Goal: Communication & Community: Answer question/provide support

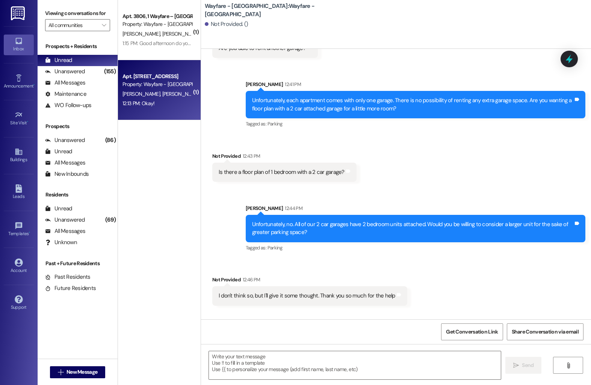
click at [154, 76] on div "Apt. [STREET_ADDRESS]" at bounding box center [156, 76] width 69 height 8
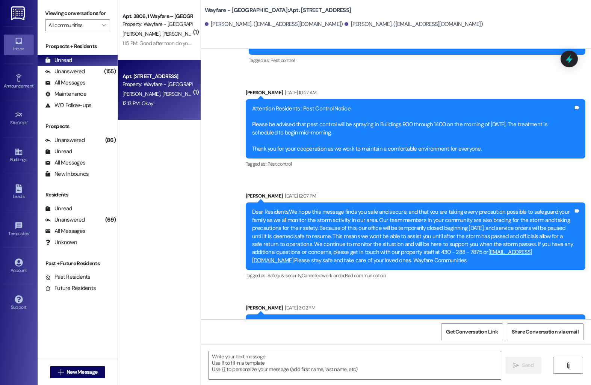
scroll to position [5673, 0]
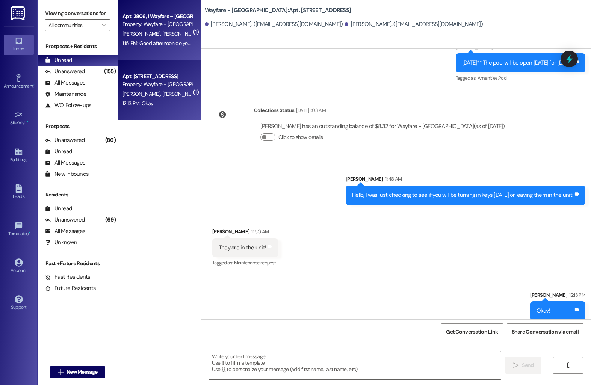
click at [151, 42] on div "1:15 PM: Good afternoon do you happen to know when the a/c company will be comi…" at bounding box center [226, 43] width 208 height 7
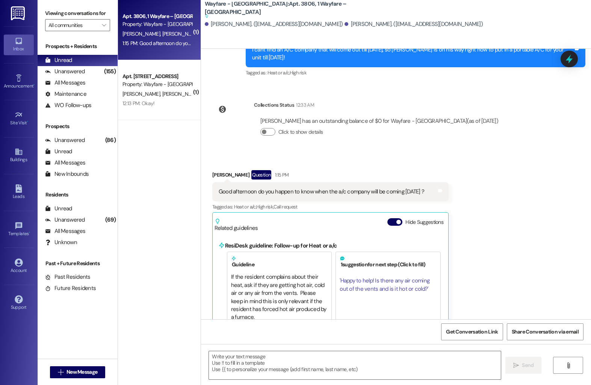
scroll to position [1888, 0]
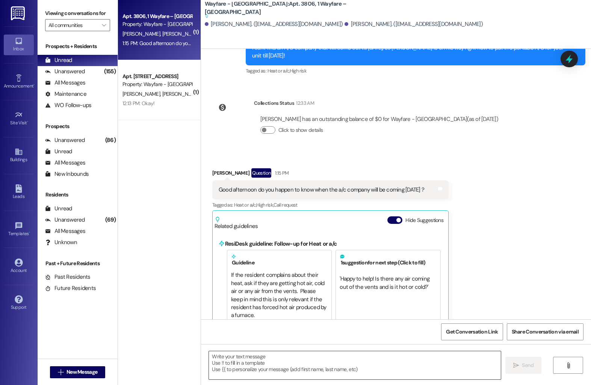
click at [262, 357] on textarea at bounding box center [355, 365] width 292 height 28
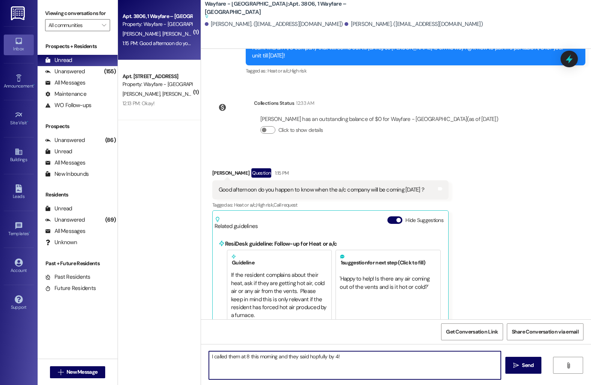
click at [314, 359] on textarea "I called them at 8 this morning and they said hopfully by 4!" at bounding box center [355, 365] width 292 height 28
click at [338, 356] on textarea "I called them at 8 this morning and they said hopefully by 4!" at bounding box center [355, 365] width 292 height 28
type textarea "I called them at 8 this morning and they said hopefully by 4!"
click at [507, 363] on button " Send" at bounding box center [523, 365] width 36 height 17
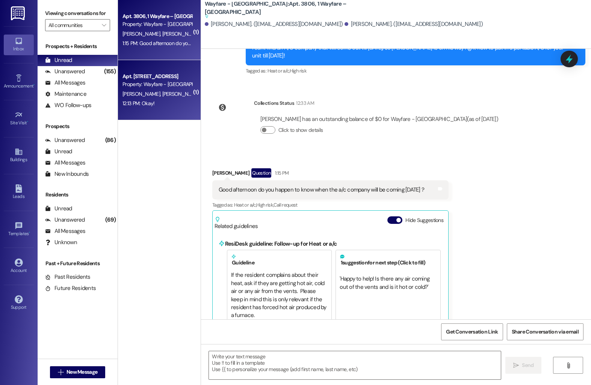
click at [155, 85] on div "Property: Wayfare - [GEOGRAPHIC_DATA]" at bounding box center [156, 84] width 69 height 8
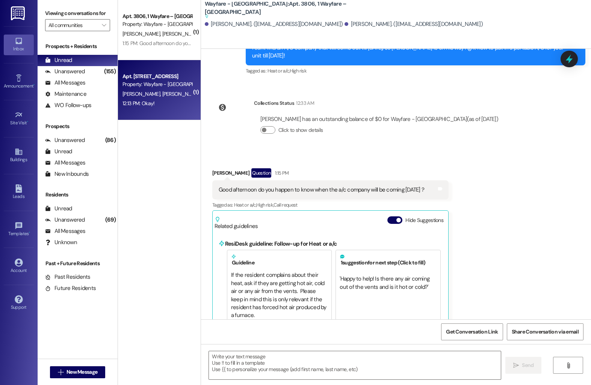
scroll to position [5673, 0]
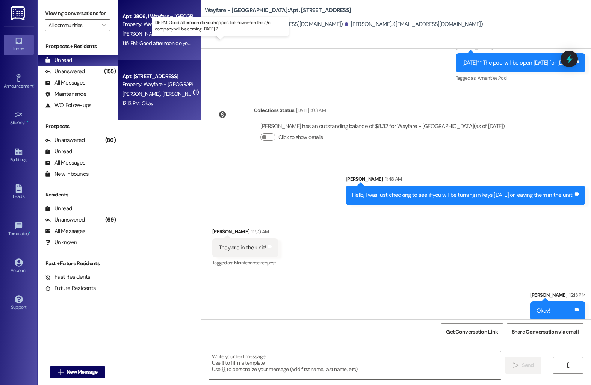
click at [156, 40] on div "1:15 PM: Good afternoon do you happen to know when the a/c company will be comi…" at bounding box center [226, 43] width 208 height 7
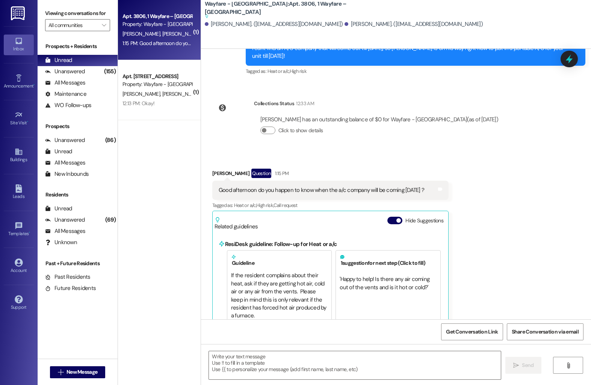
scroll to position [1940, 0]
